Goal: Use online tool/utility

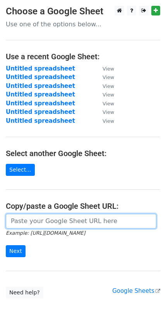
click at [50, 220] on input "url" at bounding box center [81, 221] width 151 height 15
paste input "[URL][DOMAIN_NAME]"
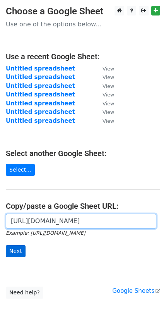
type input "[URL][DOMAIN_NAME]"
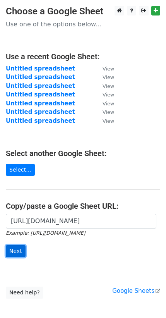
scroll to position [0, 0]
click at [14, 246] on input "Next" at bounding box center [16, 252] width 20 height 12
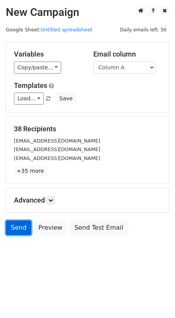
click at [14, 221] on link "Send" at bounding box center [19, 228] width 26 height 15
